Goal: Find specific page/section: Find specific page/section

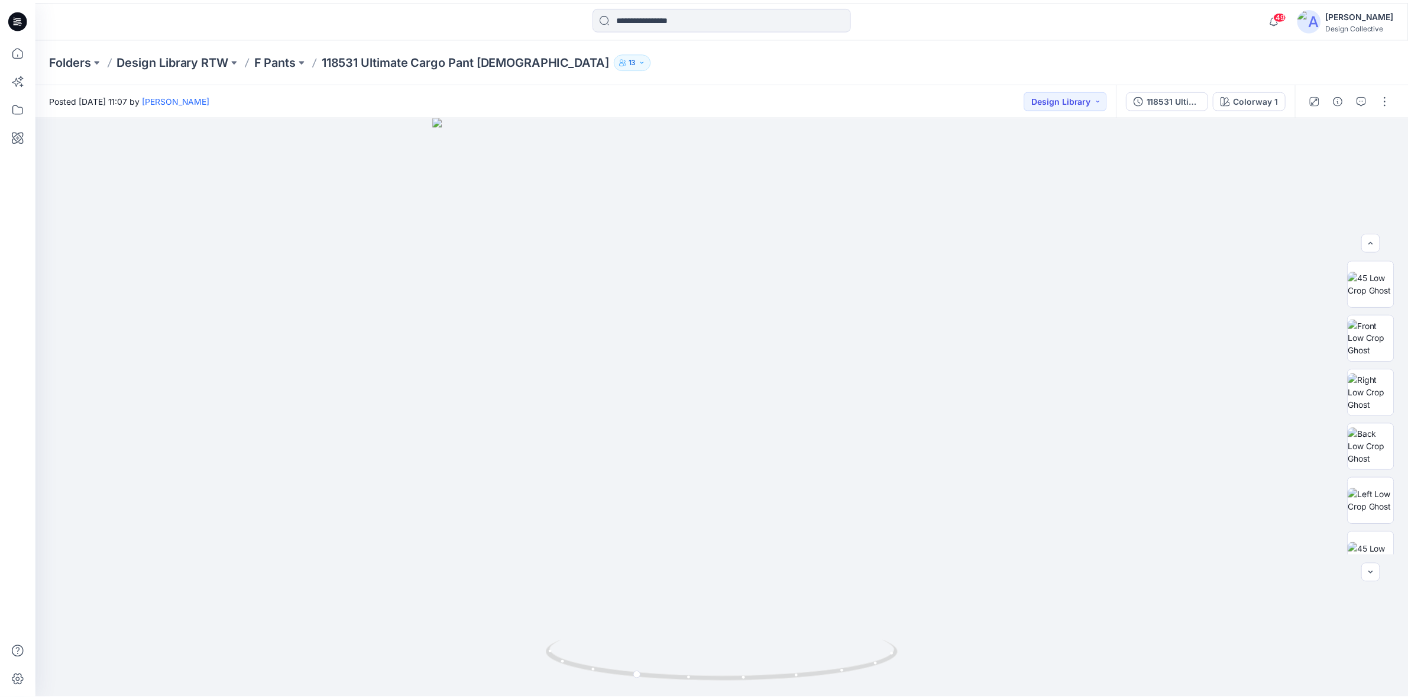
scroll to position [439, 0]
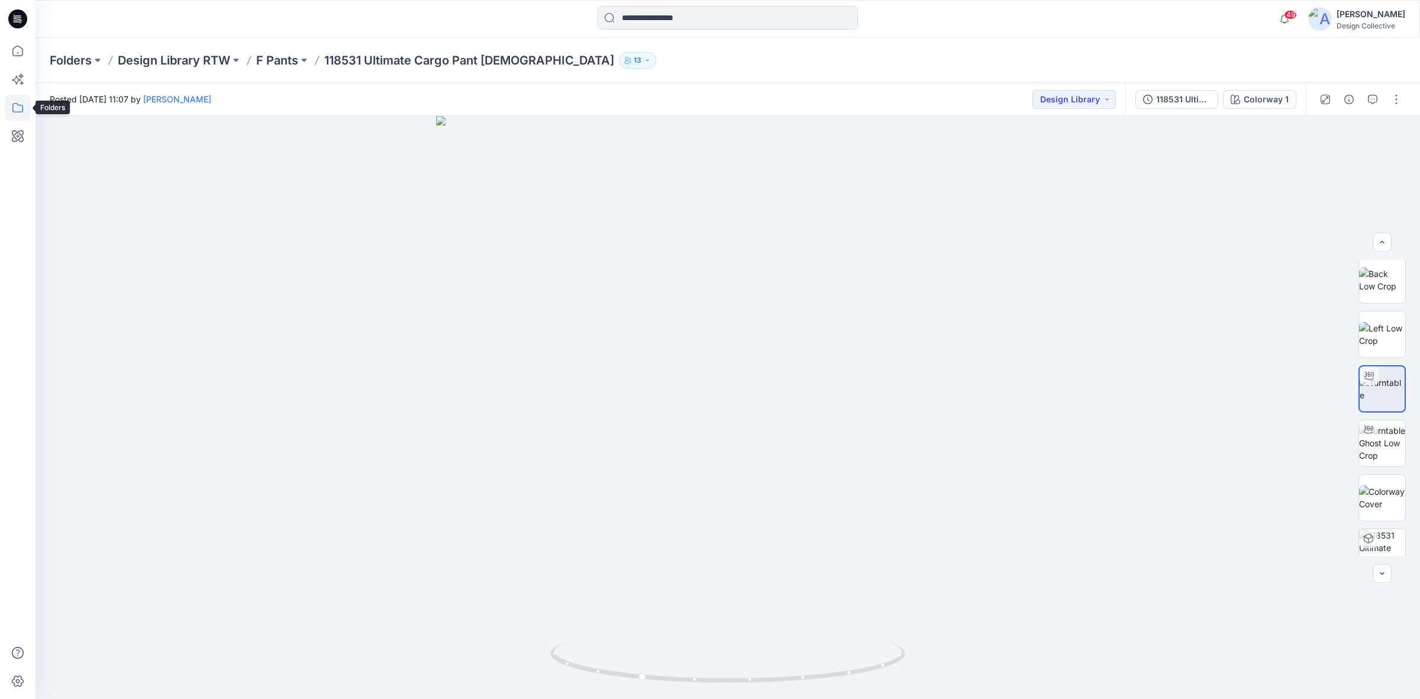
click at [9, 113] on icon at bounding box center [18, 108] width 26 height 26
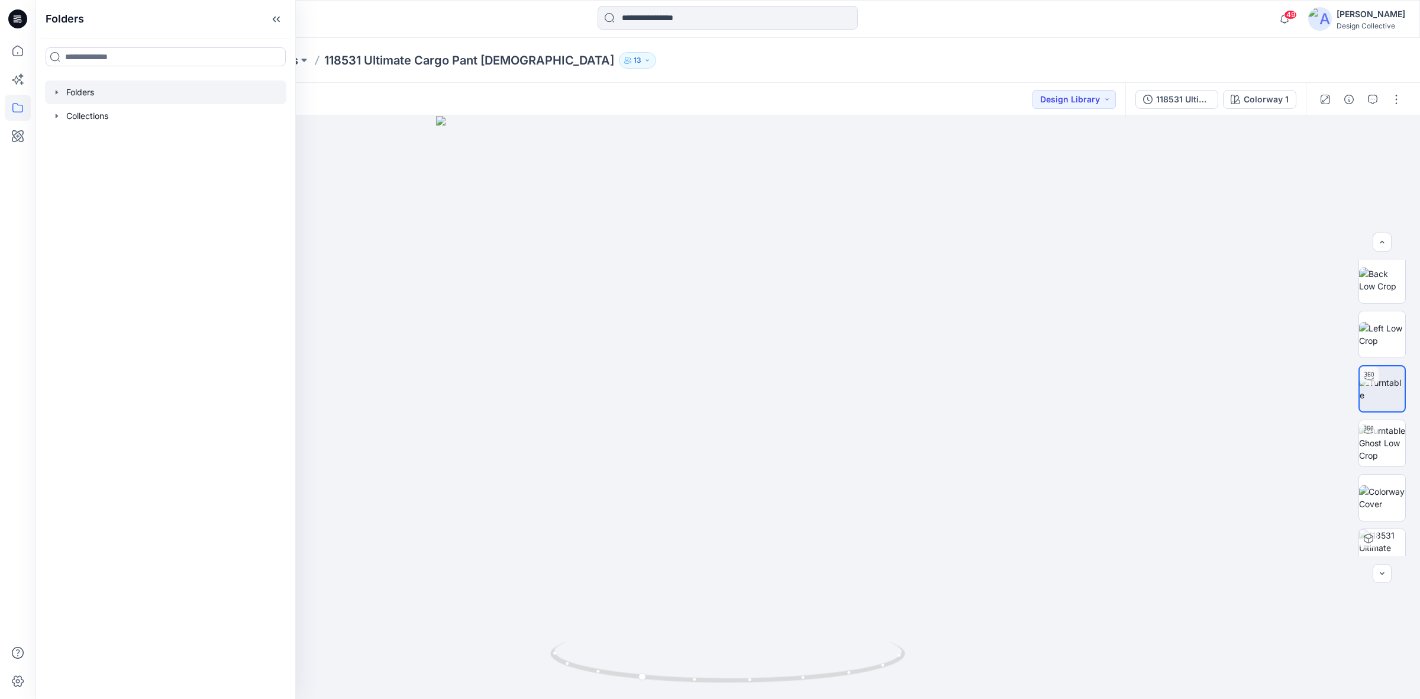
click at [55, 90] on icon "button" at bounding box center [56, 92] width 9 height 9
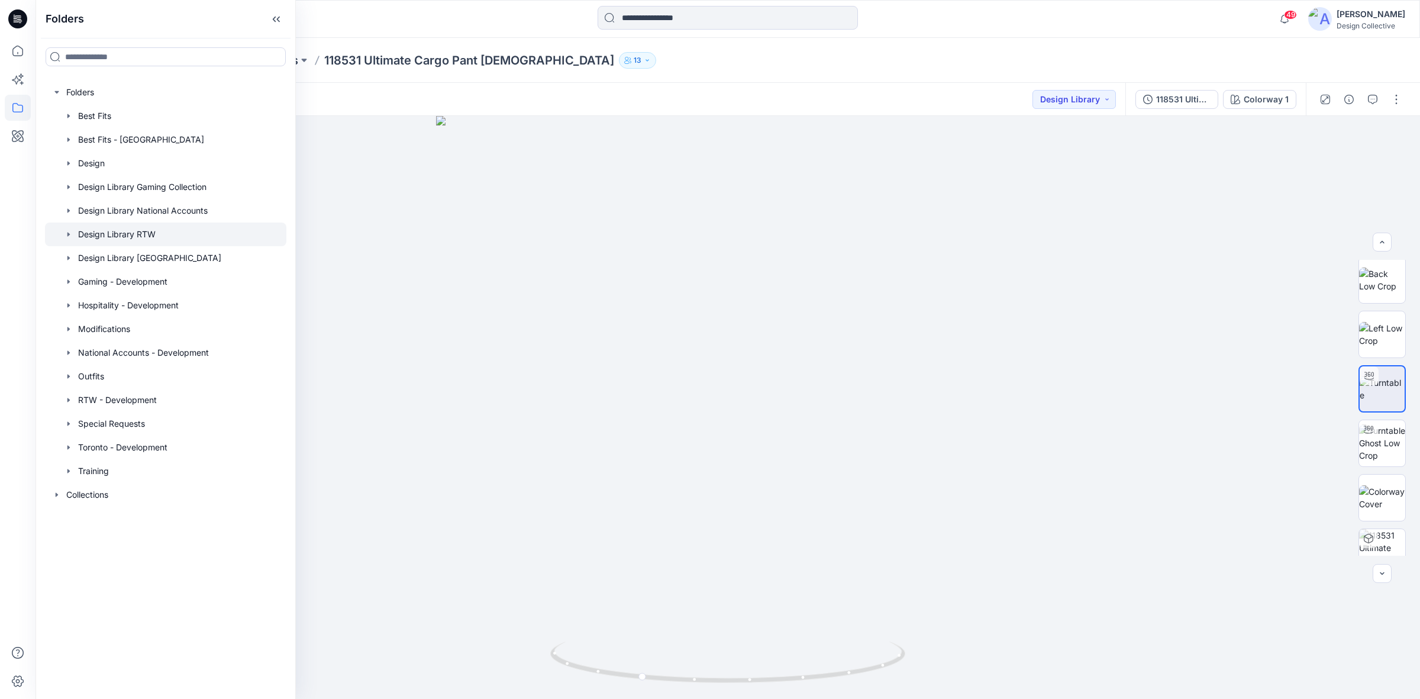
click at [125, 234] on div at bounding box center [165, 234] width 241 height 24
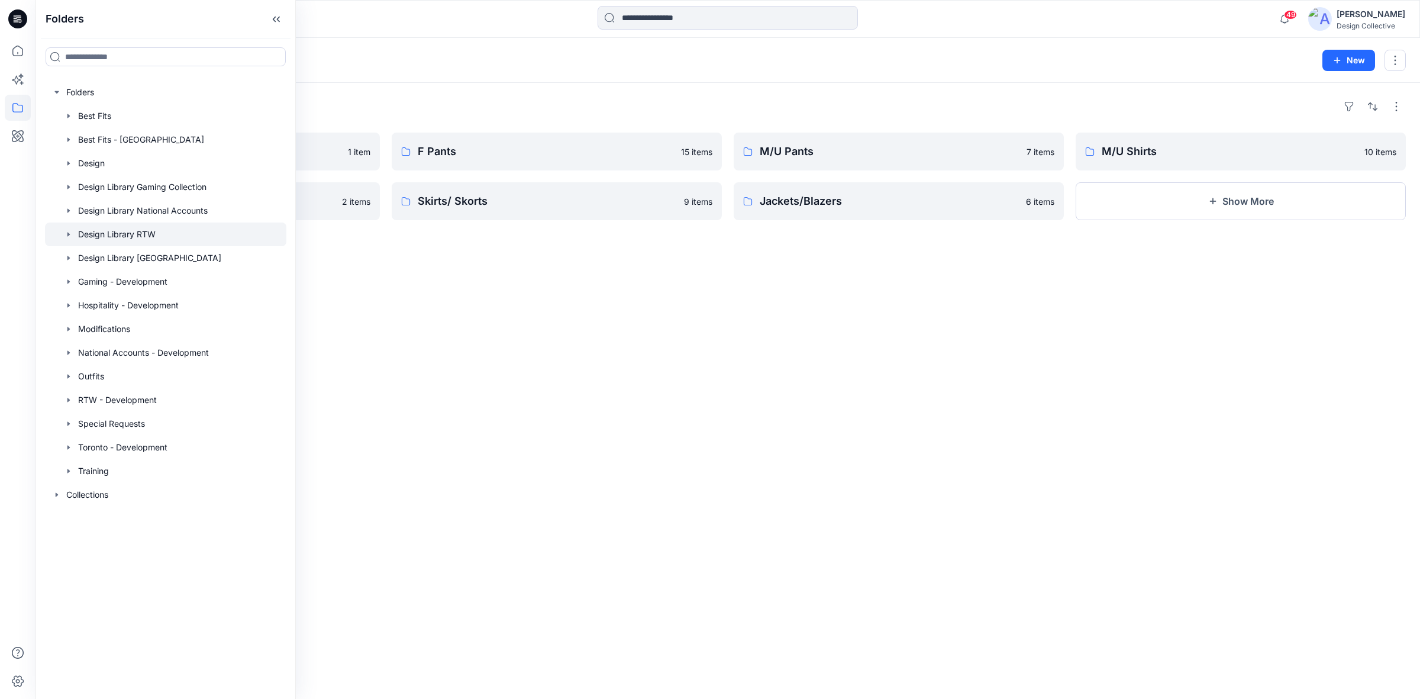
click at [823, 260] on div "Folders Outerwear 1 item Tunics/Smocks 2 items F Pants 15 items Skirts/ Skorts …" at bounding box center [727, 391] width 1384 height 616
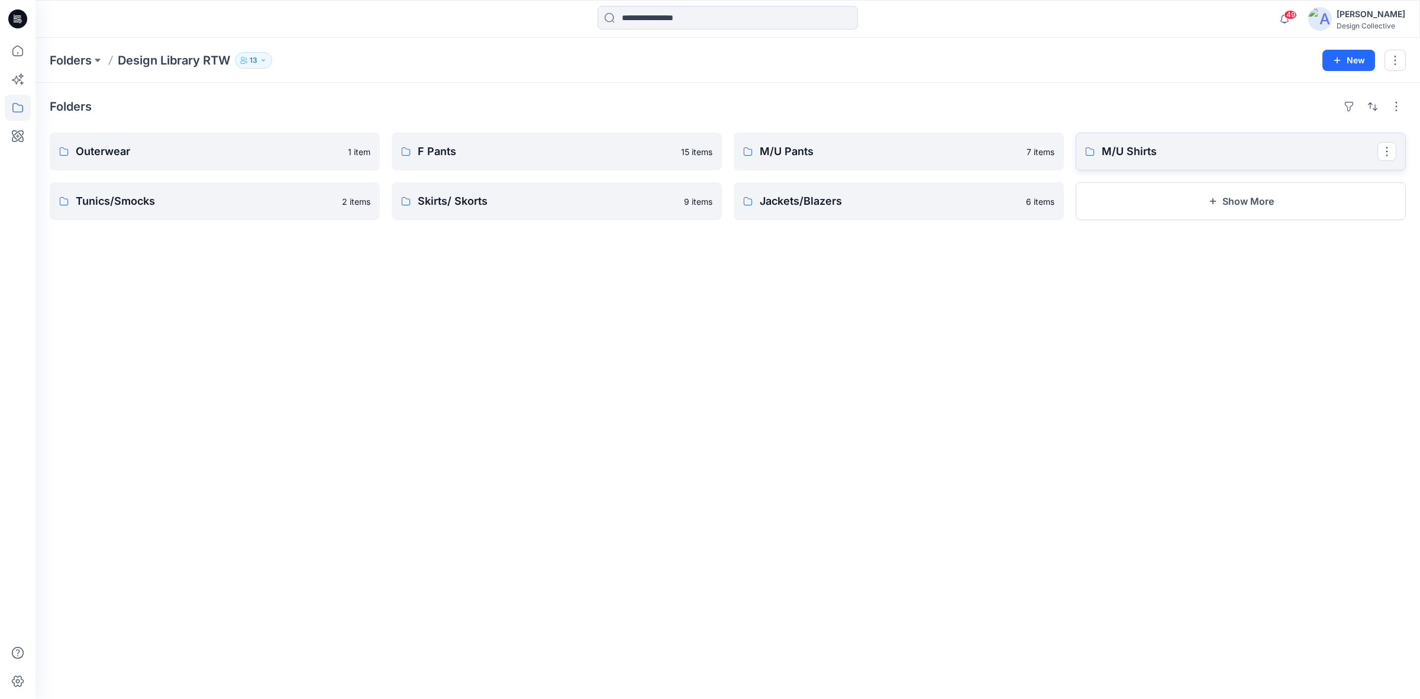
click at [1133, 148] on p "M/U Shirts" at bounding box center [1239, 151] width 276 height 17
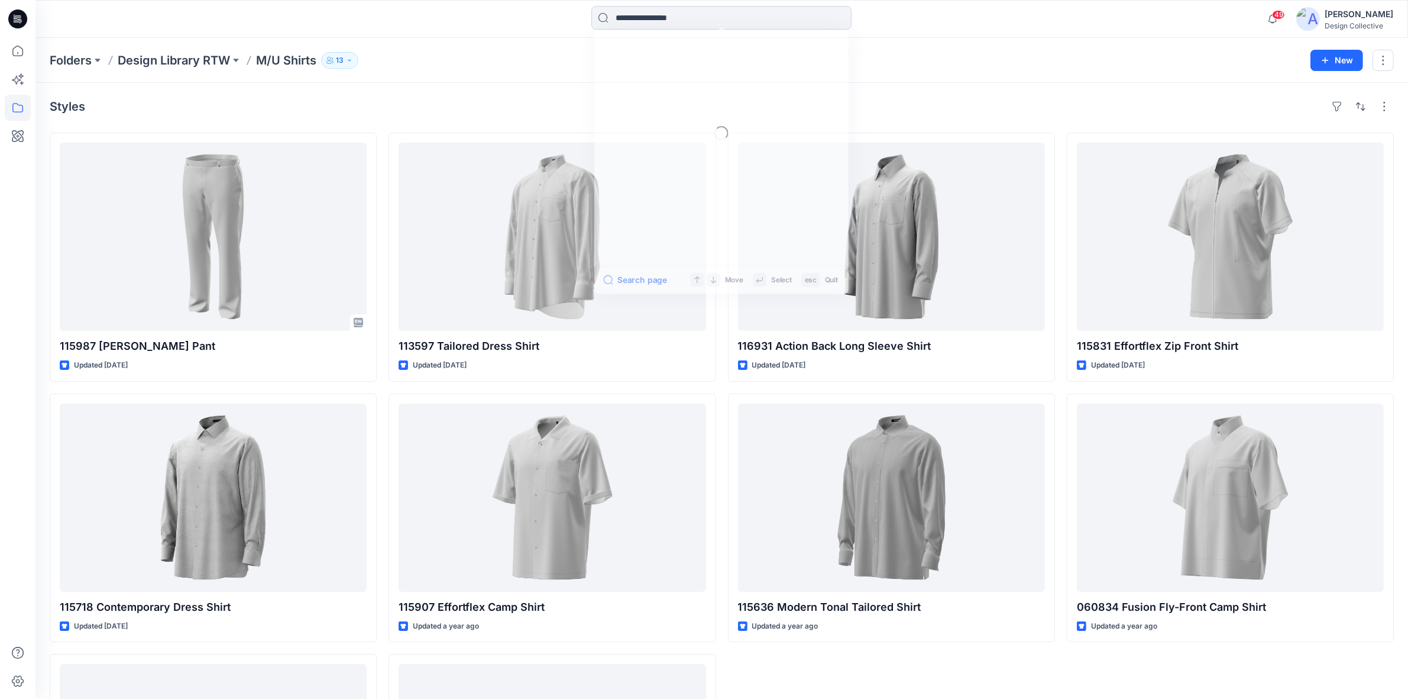
click at [625, 15] on input at bounding box center [721, 18] width 260 height 24
